Goal: Task Accomplishment & Management: Complete application form

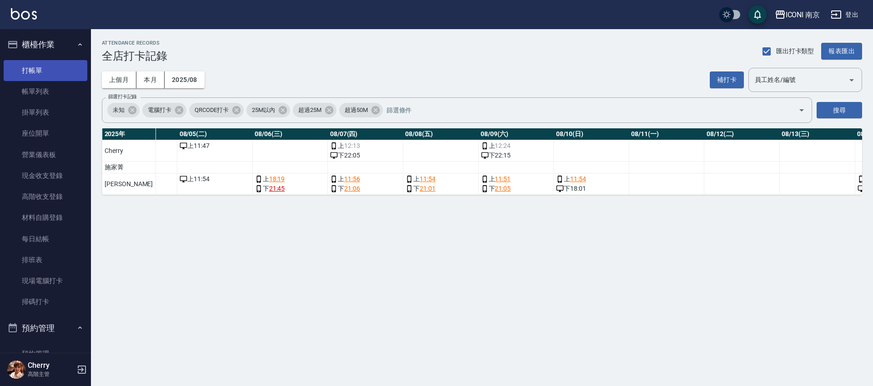
click at [35, 76] on link "打帳單" at bounding box center [46, 70] width 84 height 21
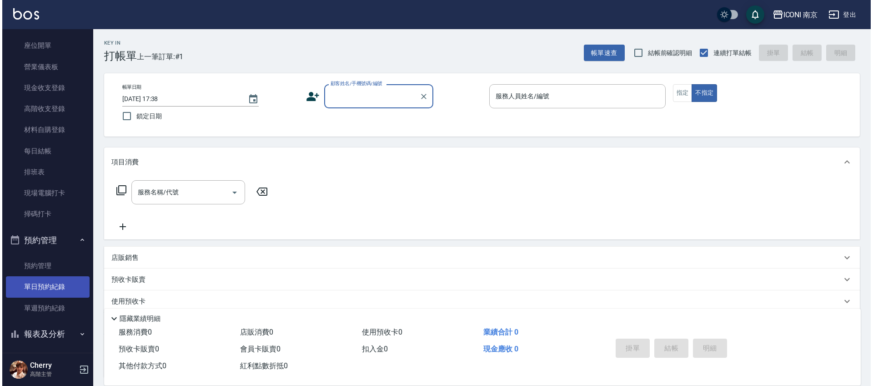
scroll to position [171, 0]
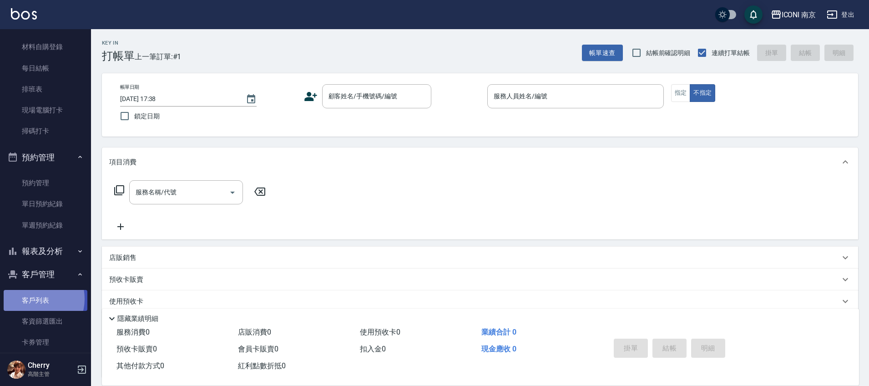
click at [34, 299] on link "客戶列表" at bounding box center [46, 300] width 84 height 21
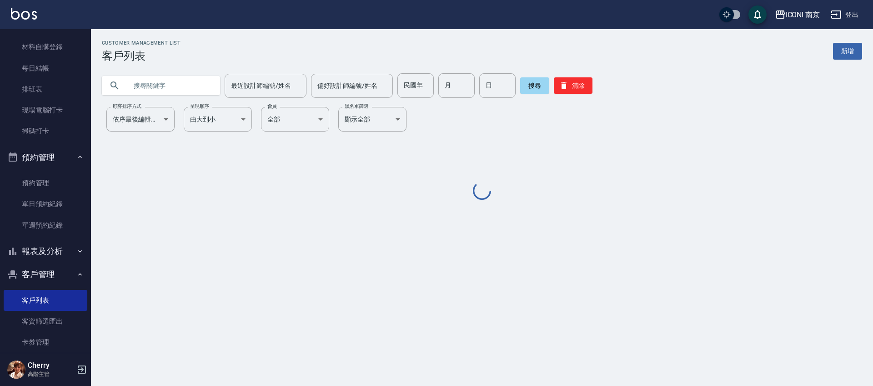
click at [179, 81] on input "text" at bounding box center [170, 85] width 86 height 25
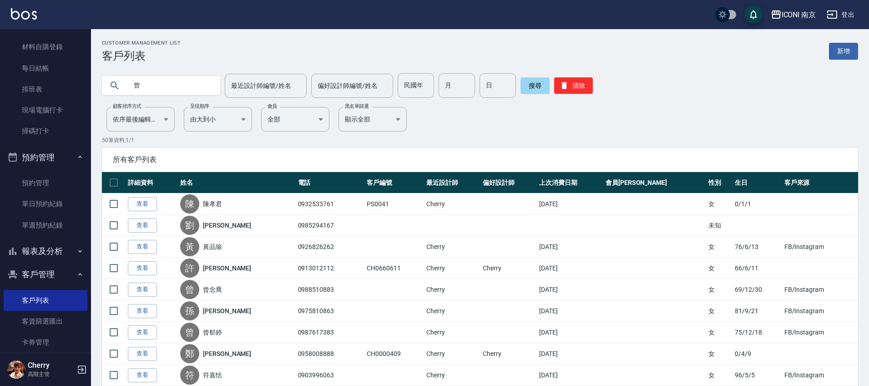
type input "曾"
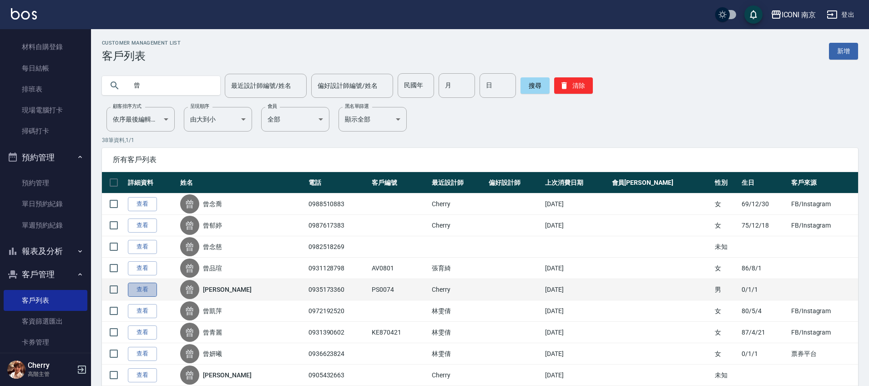
click at [140, 292] on link "查看" at bounding box center [142, 290] width 29 height 14
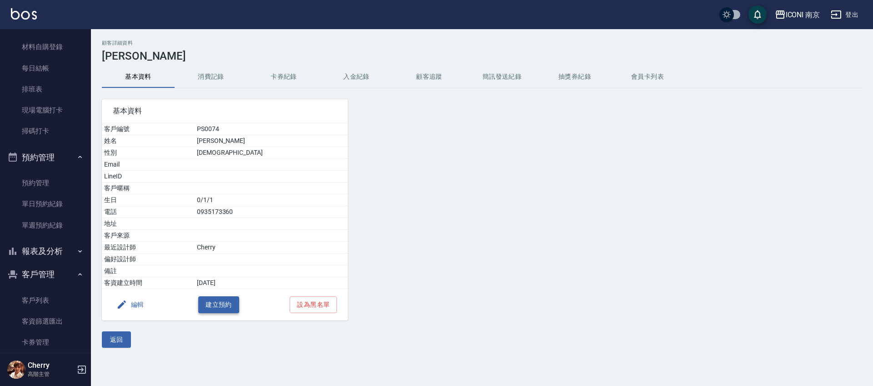
click at [202, 307] on button "建立預約" at bounding box center [218, 304] width 41 height 17
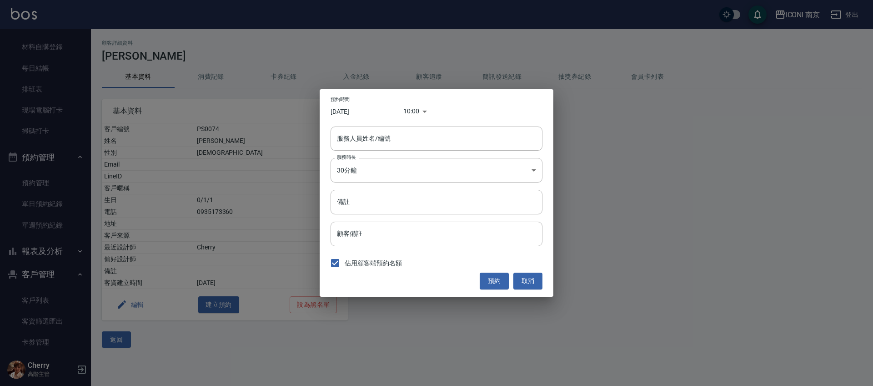
click at [411, 109] on body "ICONI 南京 登出 櫃檯作業 打帳單 帳單列表 掛單列表 座位開單 營業儀表板 現金收支登錄 高階收支登錄 材料自購登錄 每日結帳 排班表 現場電腦打卡 …" at bounding box center [436, 193] width 873 height 386
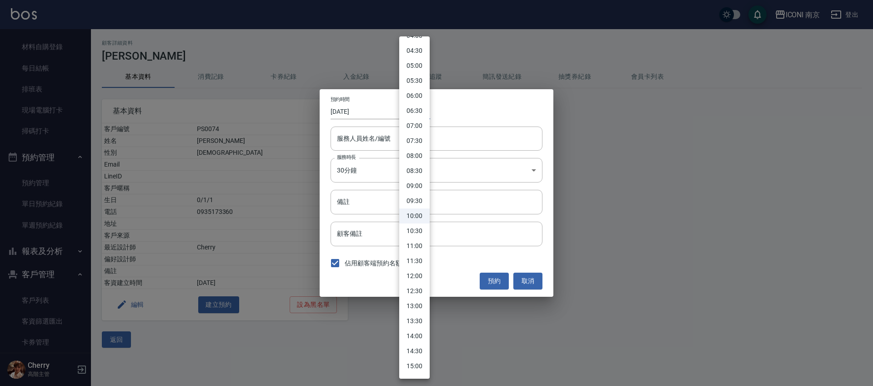
scroll to position [284, 0]
click at [417, 304] on li "18:00" at bounding box center [414, 303] width 30 height 15
type input "1757066400000"
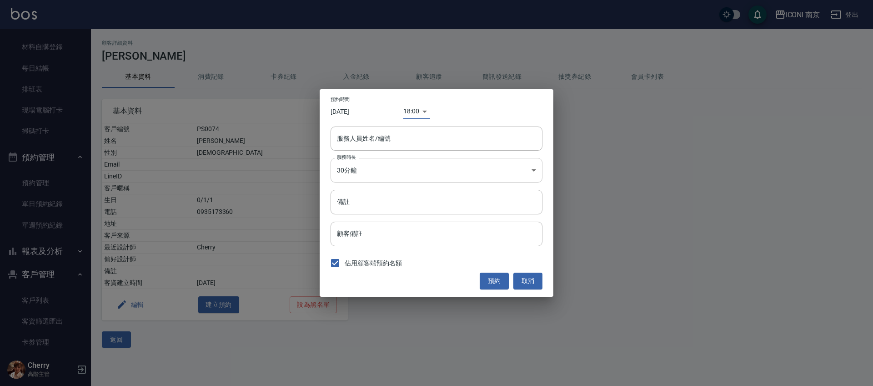
click at [397, 174] on body "ICONI 南京 登出 櫃檯作業 打帳單 帳單列表 掛單列表 座位開單 營業儀表板 現金收支登錄 高階收支登錄 材料自購登錄 每日結帳 排班表 現場電腦打卡 …" at bounding box center [436, 193] width 873 height 386
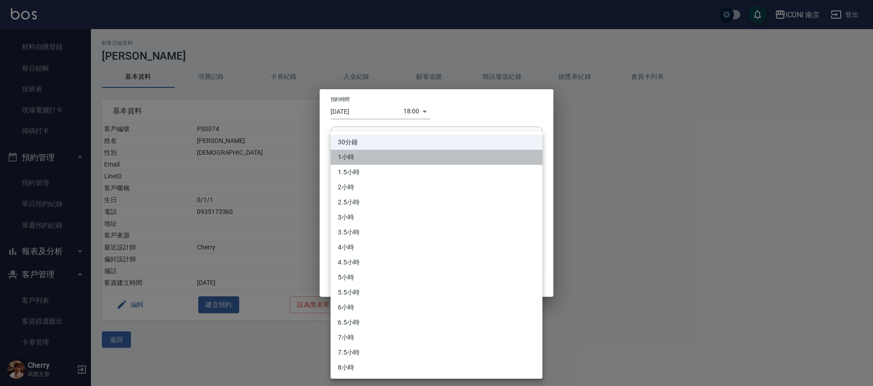
click at [380, 161] on li "1小時" at bounding box center [437, 157] width 212 height 15
type input "2"
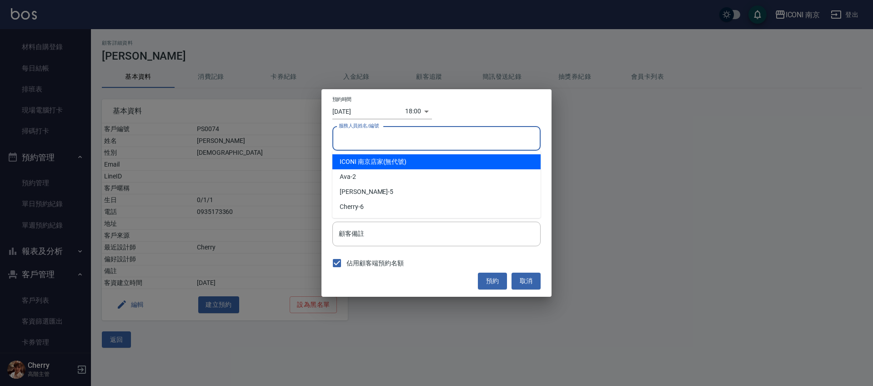
click at [392, 136] on input "服務人員姓名/編號" at bounding box center [437, 139] width 200 height 16
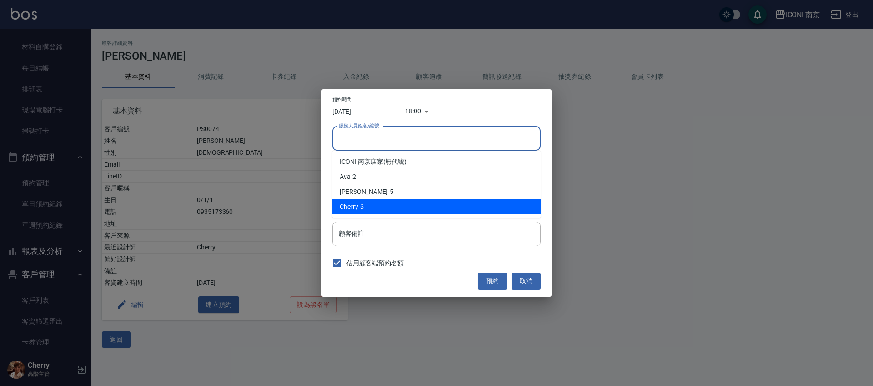
click at [368, 206] on div "Cherry -6" at bounding box center [437, 206] width 208 height 15
type input "Cherry-6"
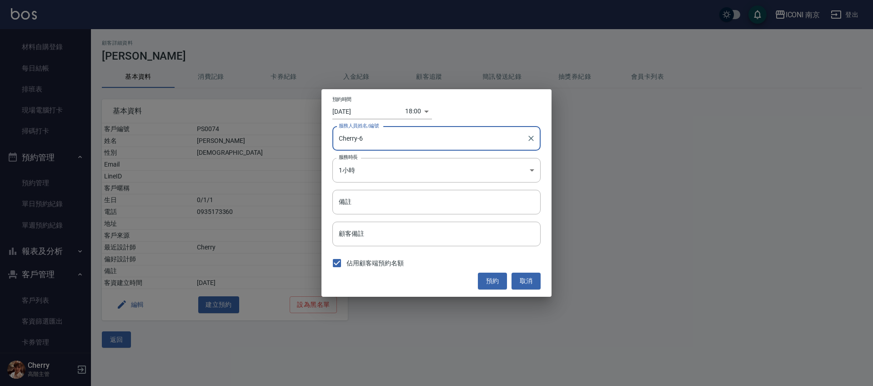
click at [368, 114] on input "[DATE]" at bounding box center [369, 111] width 73 height 15
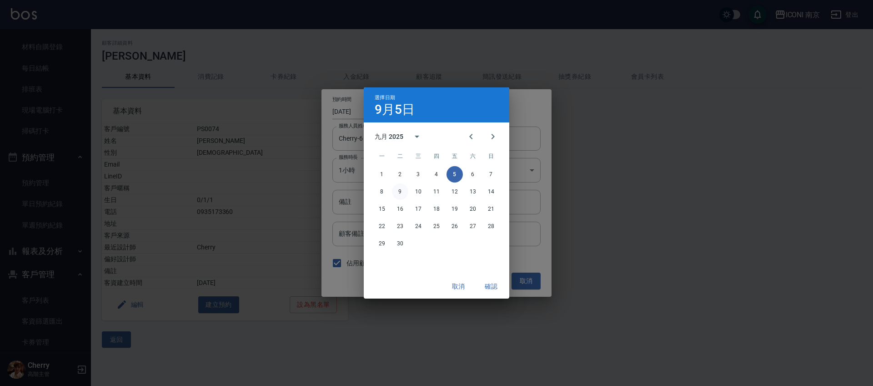
click at [400, 193] on button "9" at bounding box center [400, 191] width 16 height 16
type input "[DATE]"
type input "1757412000000"
click at [492, 280] on button "確認" at bounding box center [491, 286] width 29 height 17
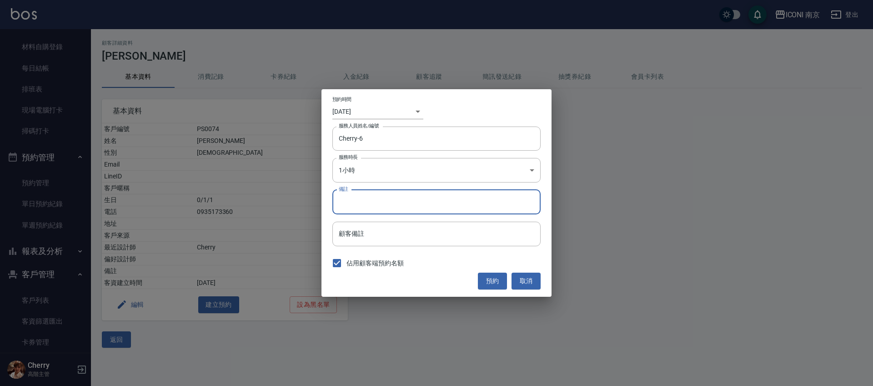
click at [432, 212] on input "備註" at bounding box center [437, 202] width 208 height 25
type input "洗+剪"
click at [489, 280] on button "預約" at bounding box center [492, 281] width 29 height 17
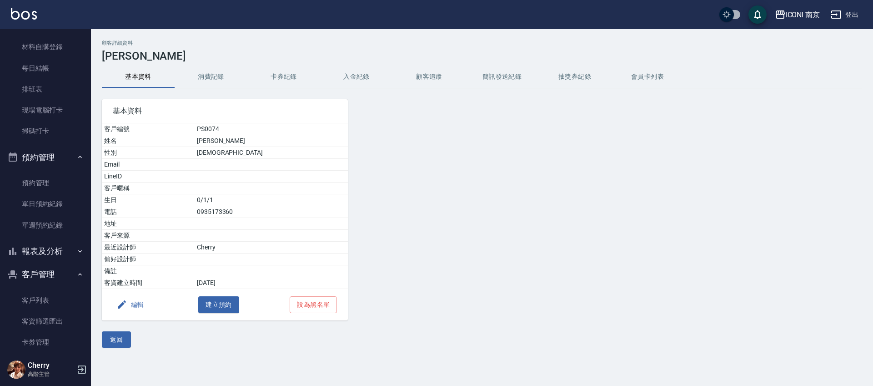
click at [502, 237] on div at bounding box center [444, 204] width 193 height 232
